Goal: Transaction & Acquisition: Purchase product/service

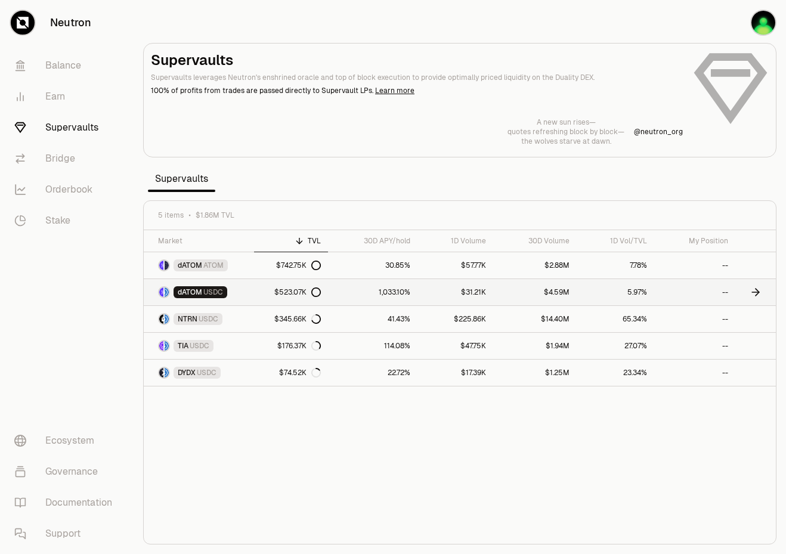
click at [209, 288] on span "USDC" at bounding box center [213, 292] width 20 height 10
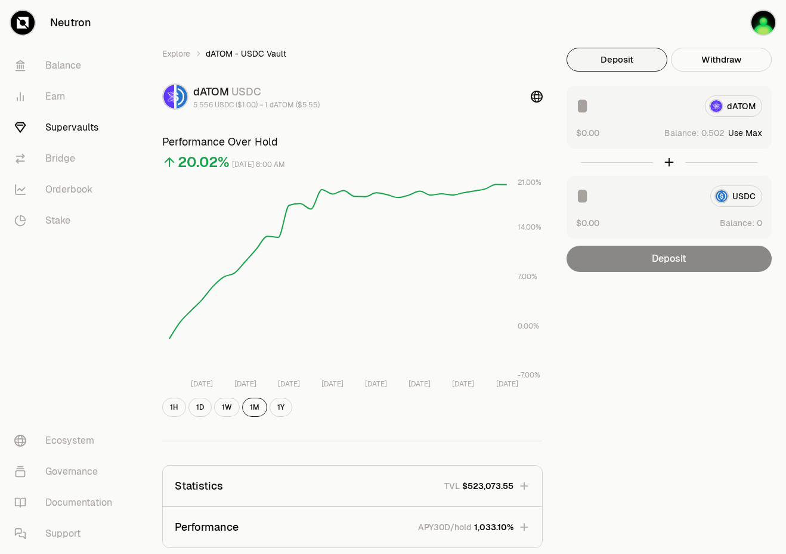
click at [754, 129] on button "Use Max" at bounding box center [745, 133] width 34 height 12
type input "********"
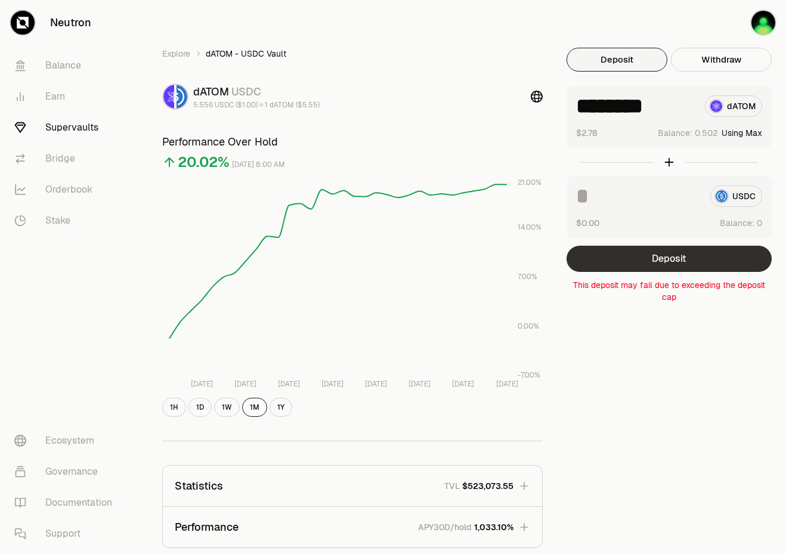
click at [653, 262] on button "Deposit" at bounding box center [669, 259] width 205 height 26
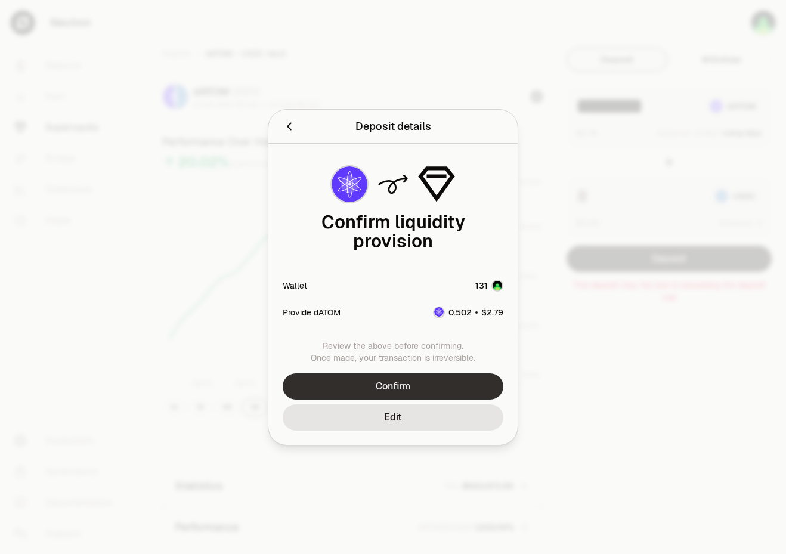
click at [425, 385] on button "Confirm" at bounding box center [393, 386] width 221 height 26
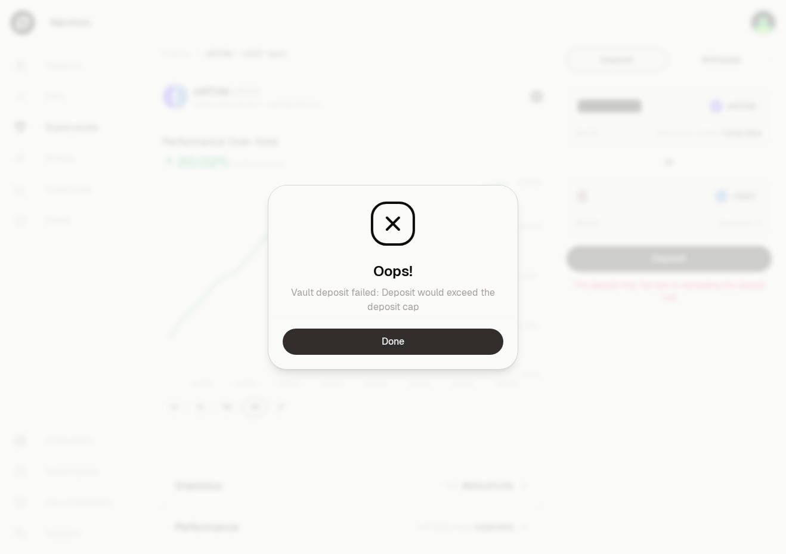
click at [418, 347] on button "Done" at bounding box center [393, 342] width 221 height 26
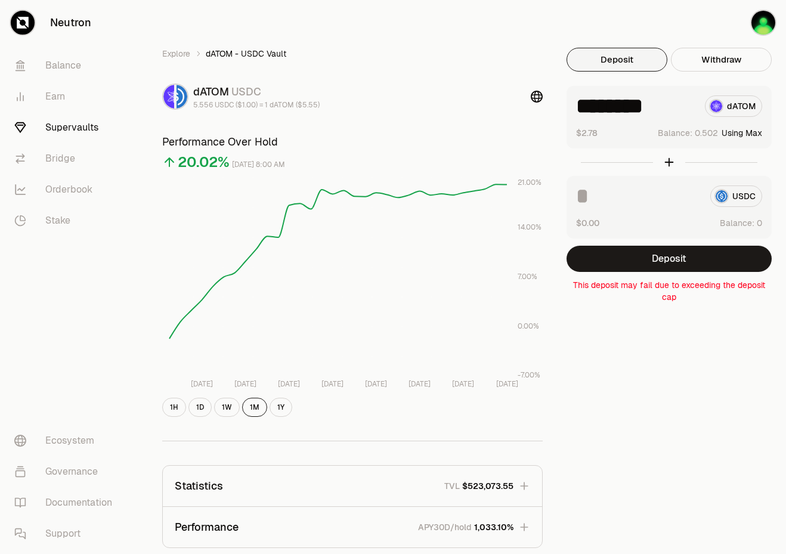
click at [480, 41] on div "Explore dATOM - USDC Vault dATOM USDC 5.556 USDC ($1.00) = 1 dATOM ($5.55) Perf…" at bounding box center [460, 383] width 652 height 767
click at [480, 38] on div "Explore dATOM - USDC Vault dATOM USDC 5.556 USDC ($1.00) = 1 dATOM ($5.55) Perf…" at bounding box center [460, 383] width 652 height 767
